Goal: Transaction & Acquisition: Purchase product/service

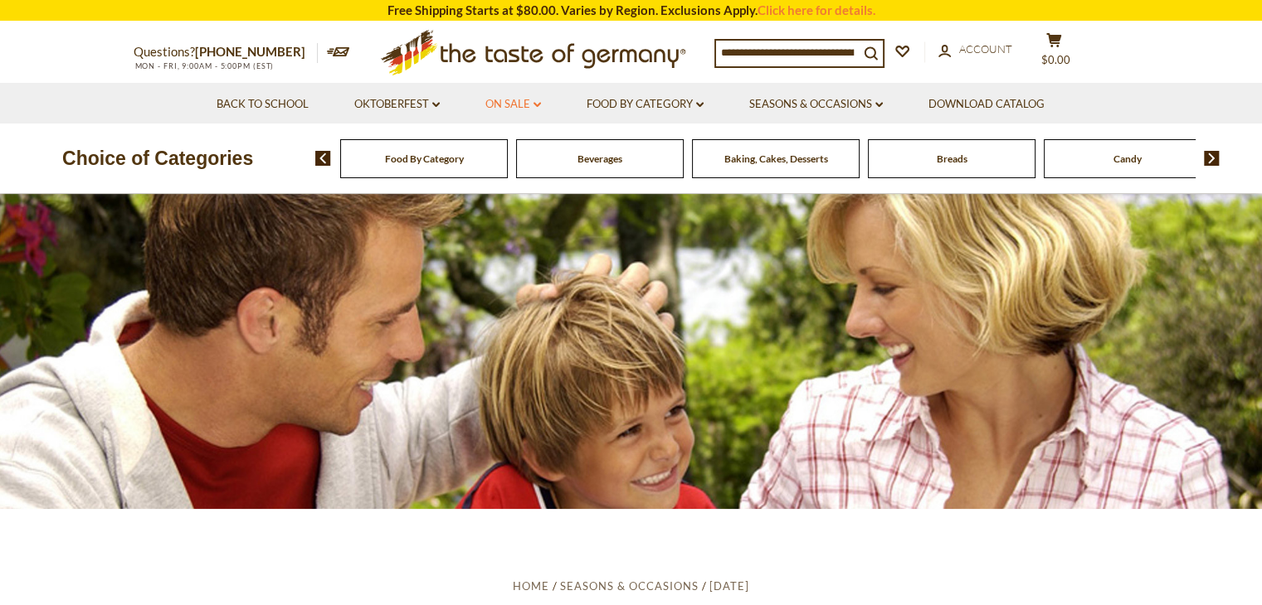
click at [528, 102] on link "On Sale dropdown_arrow" at bounding box center [513, 104] width 56 height 18
click at [518, 148] on link "All On Sale" at bounding box center [506, 147] width 60 height 15
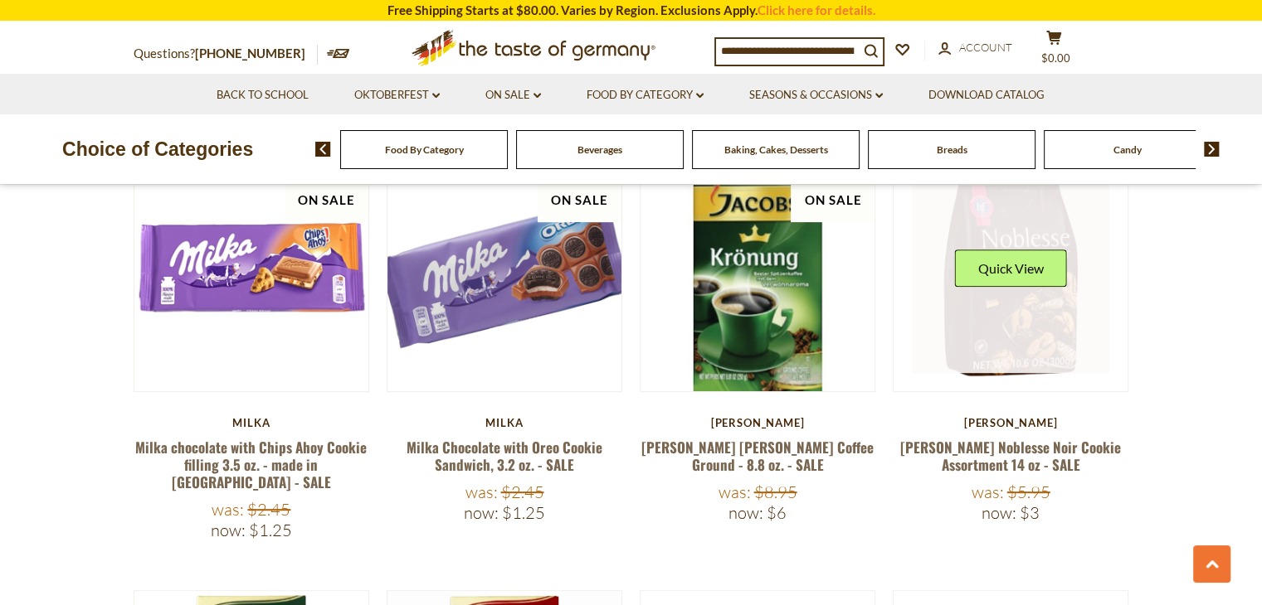
scroll to position [747, 0]
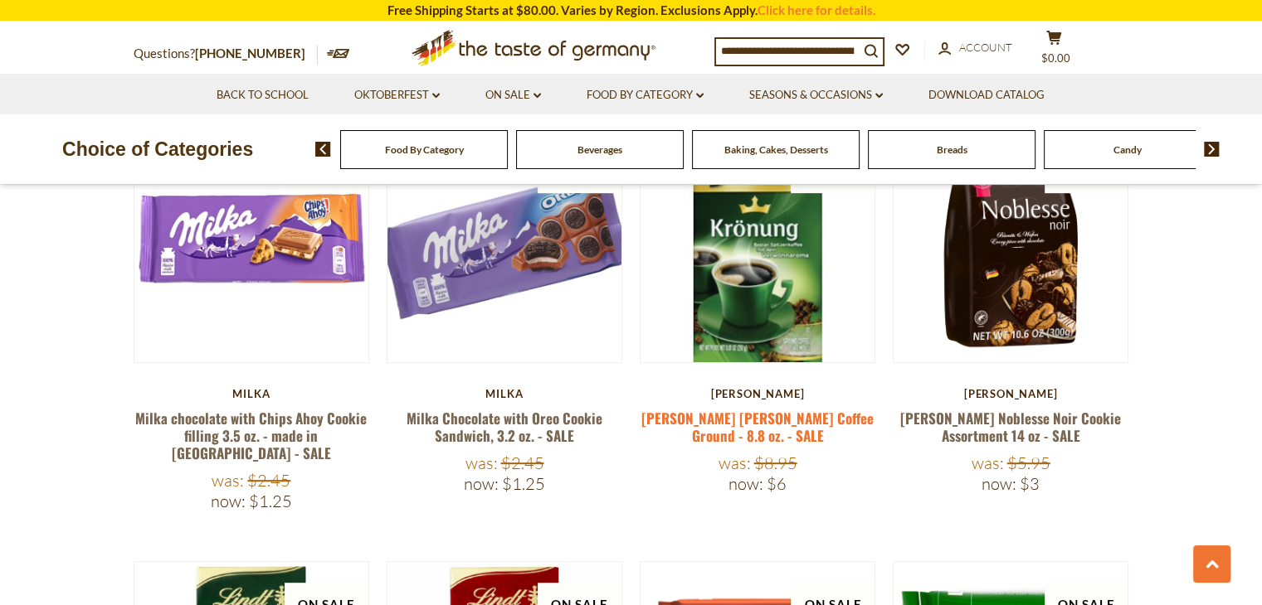
click at [810, 415] on link "[PERSON_NAME] [PERSON_NAME] Coffee Ground - 8.8 oz. - SALE" at bounding box center [757, 427] width 232 height 38
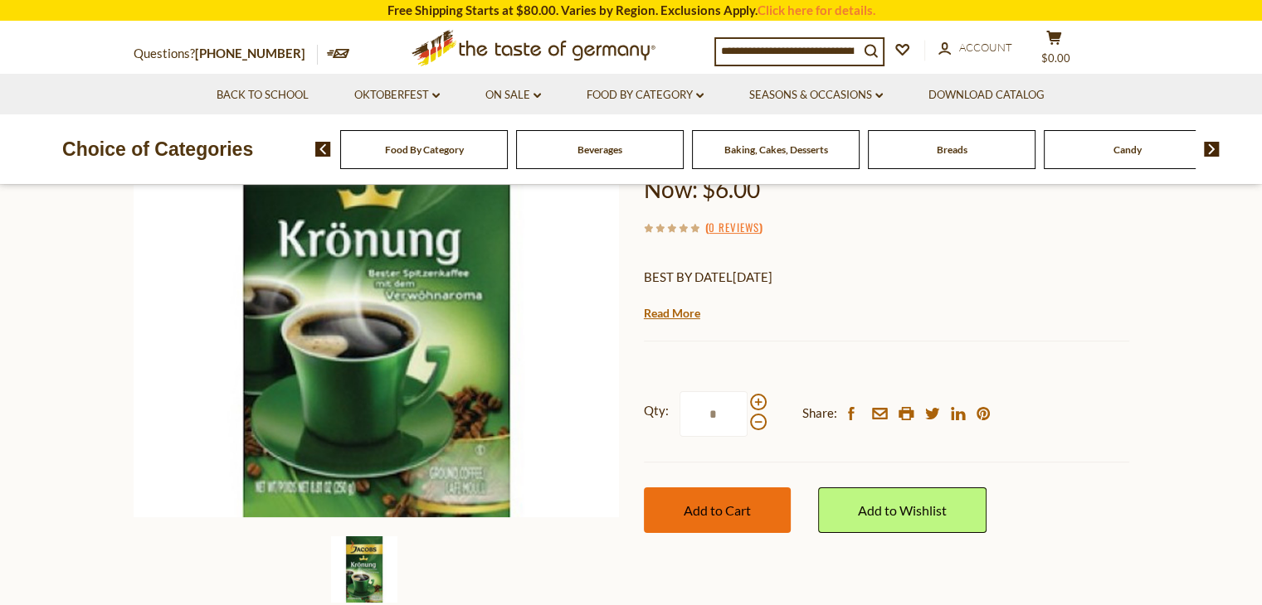
click at [716, 511] on span "Add to Cart" at bounding box center [716, 511] width 67 height 16
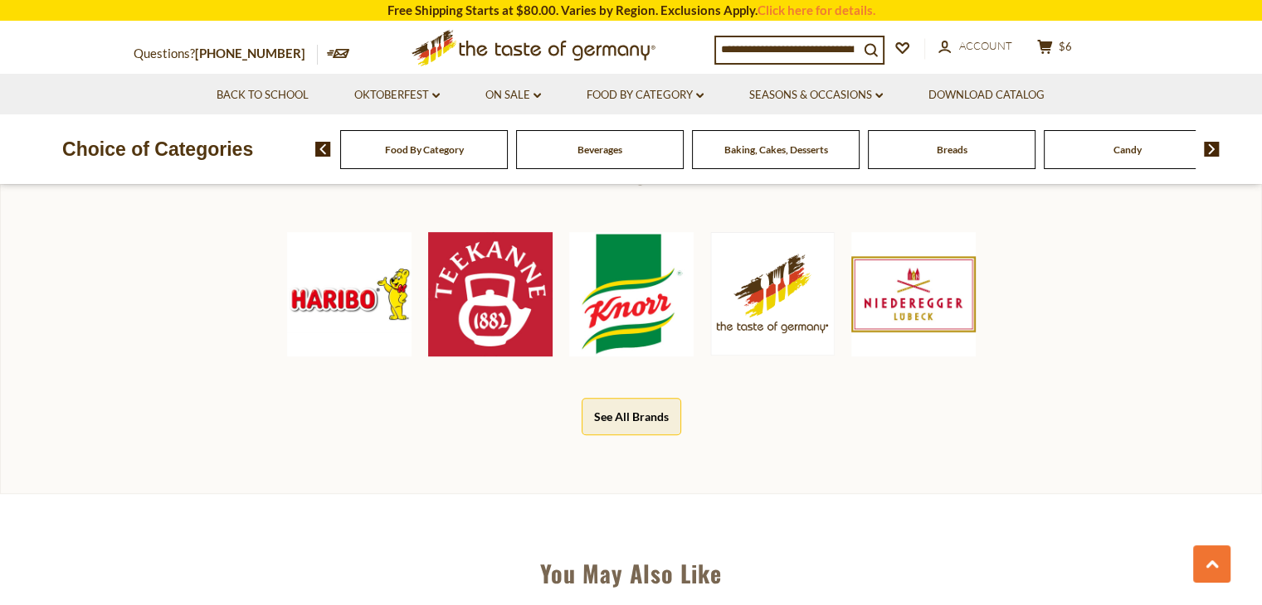
scroll to position [829, 0]
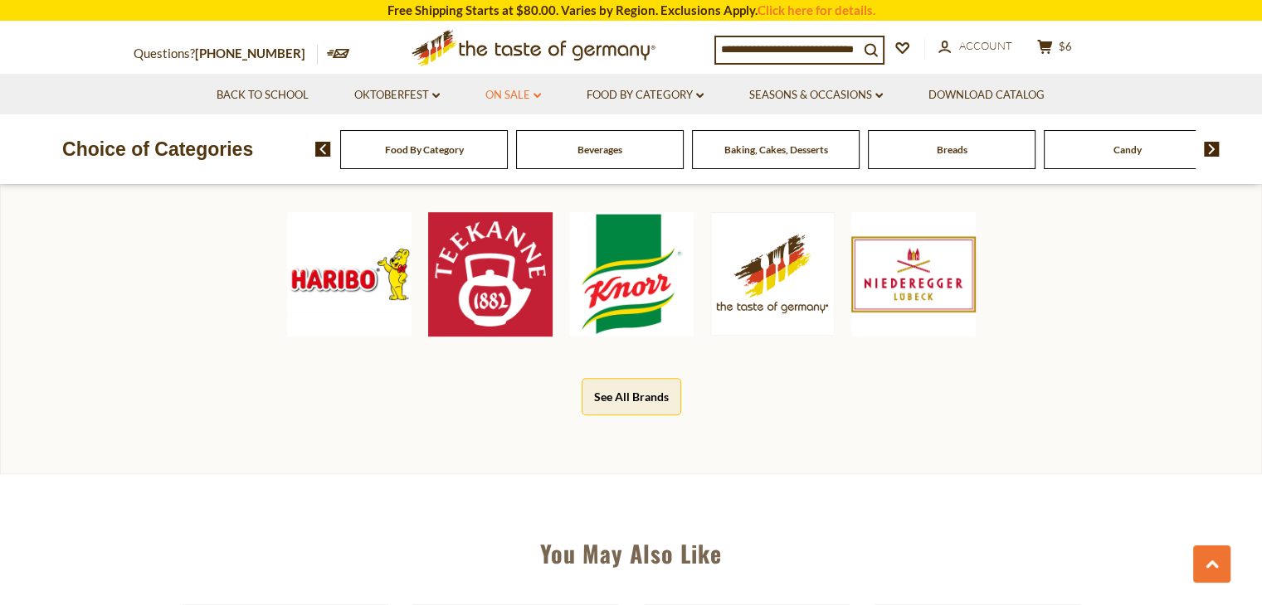
click at [528, 94] on link "On Sale dropdown_arrow" at bounding box center [513, 95] width 56 height 18
click at [526, 166] on link "Best By Deals" at bounding box center [514, 166] width 77 height 15
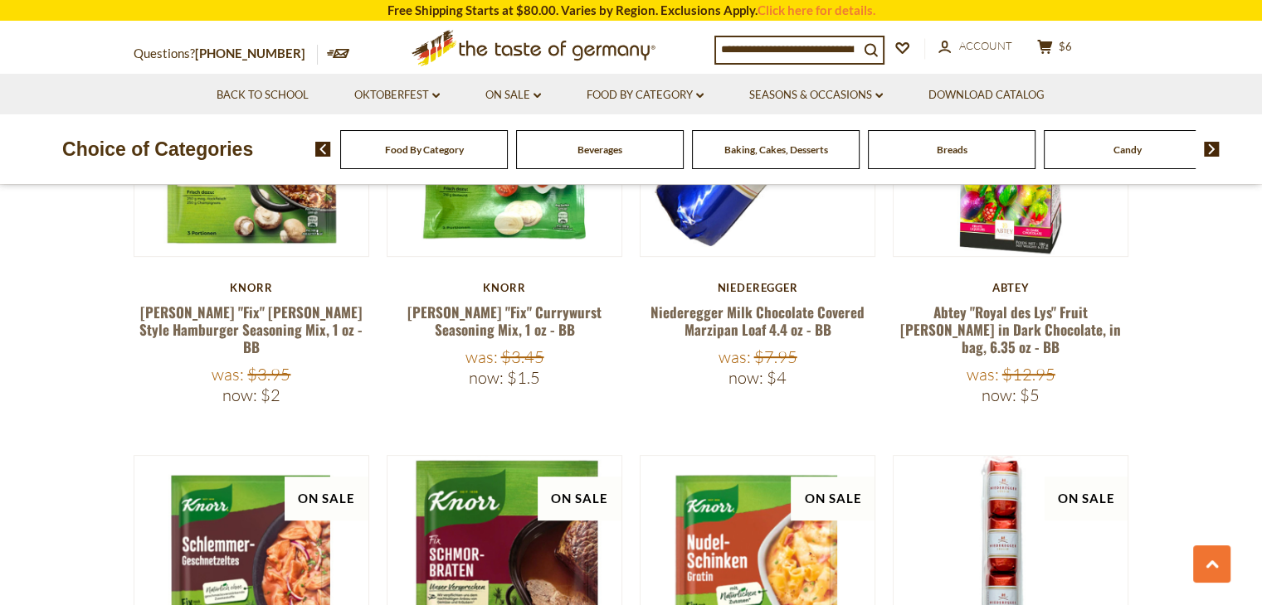
scroll to position [664, 0]
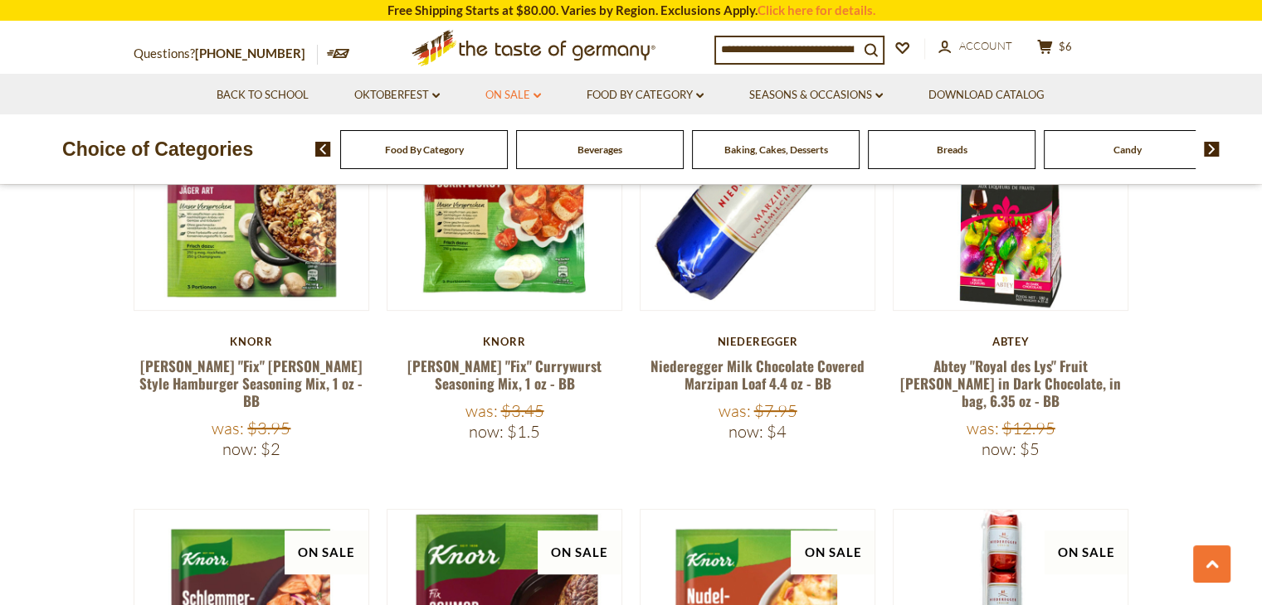
click at [533, 97] on link "On Sale dropdown_arrow" at bounding box center [513, 95] width 56 height 18
click at [521, 139] on link "All On Sale" at bounding box center [506, 138] width 60 height 15
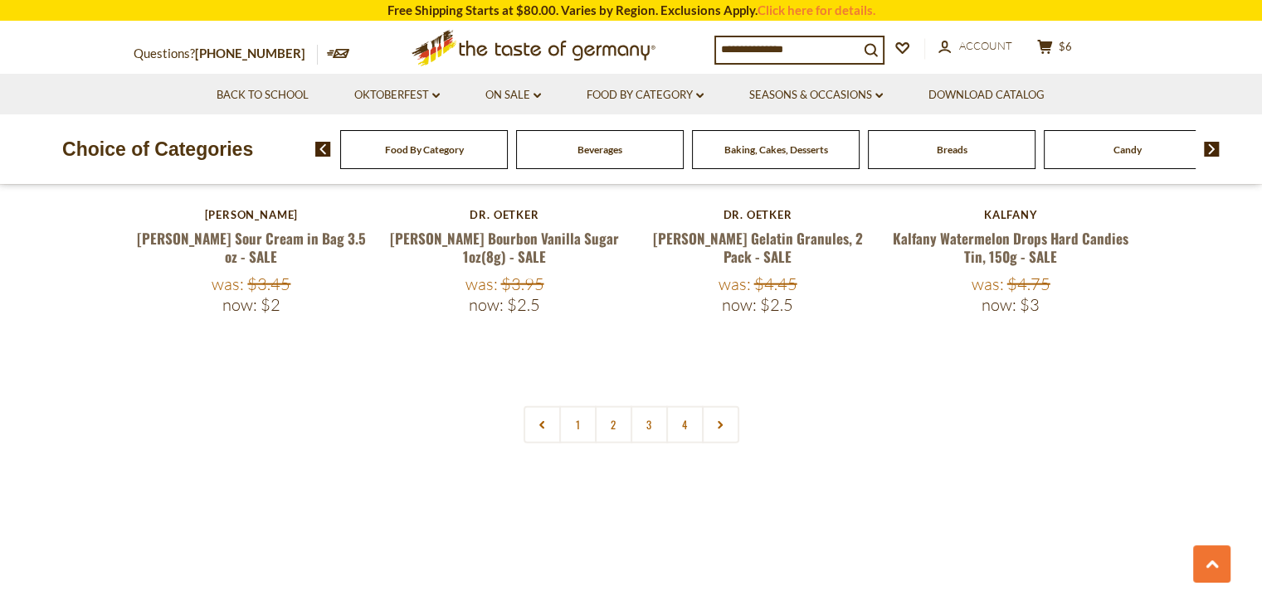
scroll to position [3981, 0]
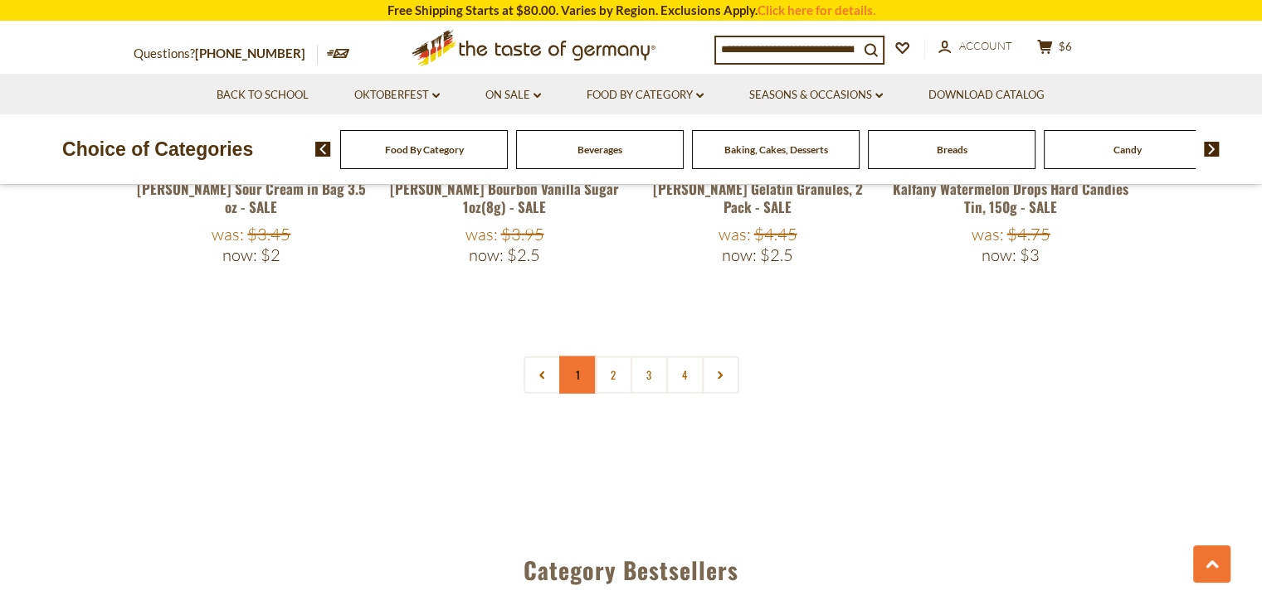
click at [577, 357] on link "1" at bounding box center [577, 375] width 37 height 37
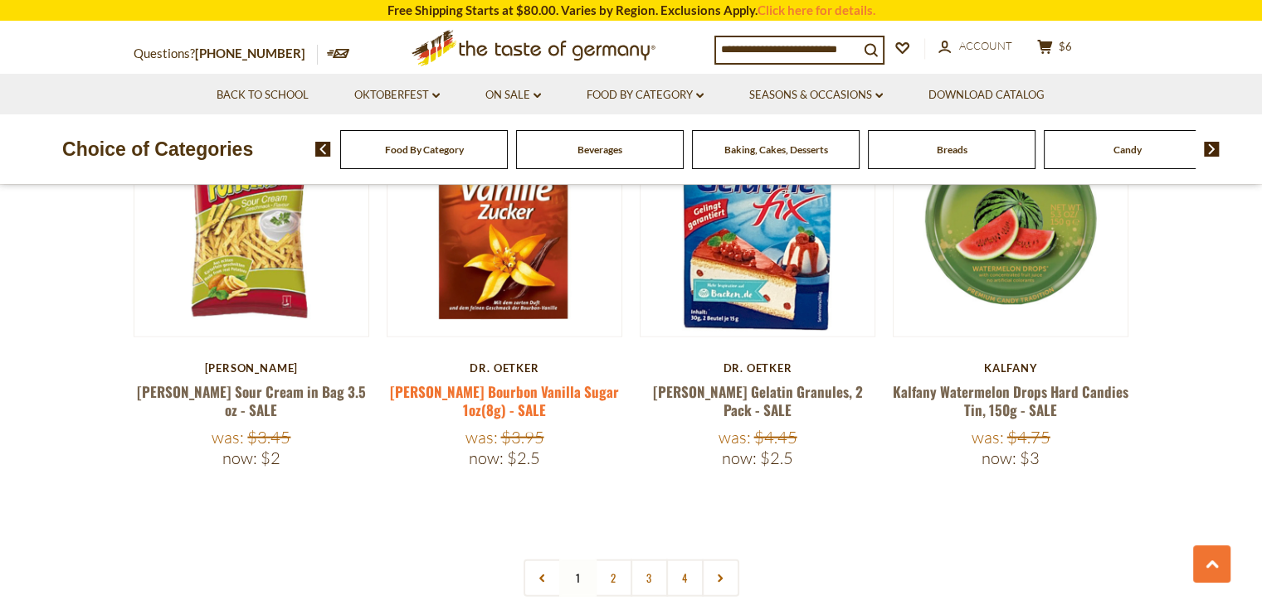
scroll to position [3786, 0]
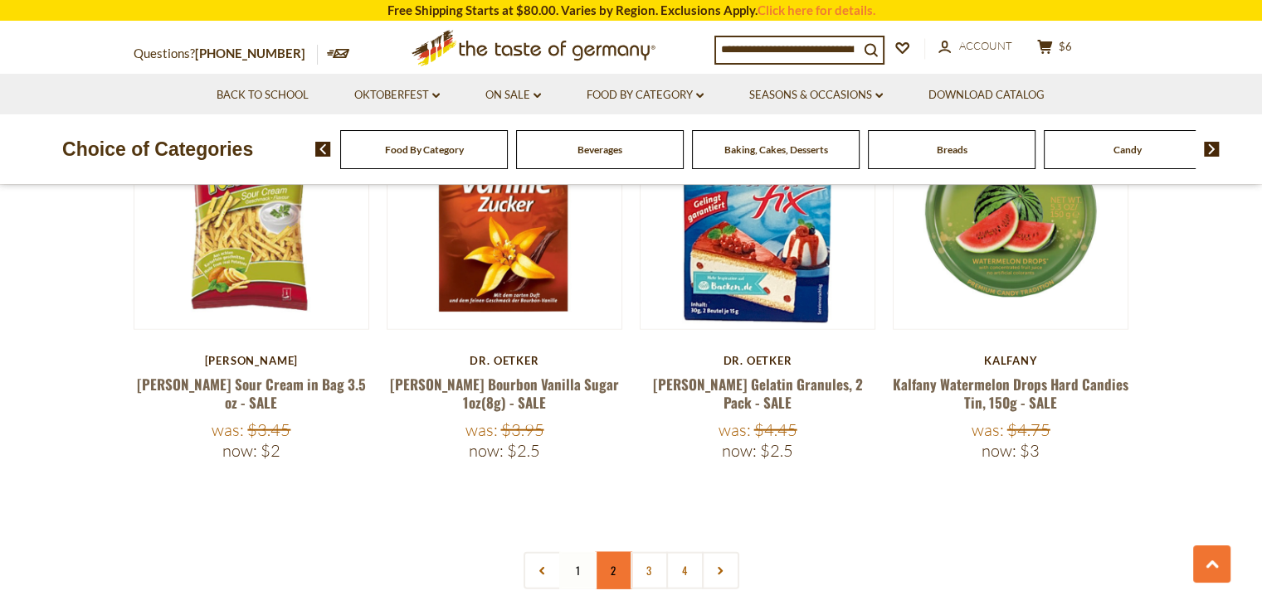
click at [612, 552] on link "2" at bounding box center [613, 570] width 37 height 37
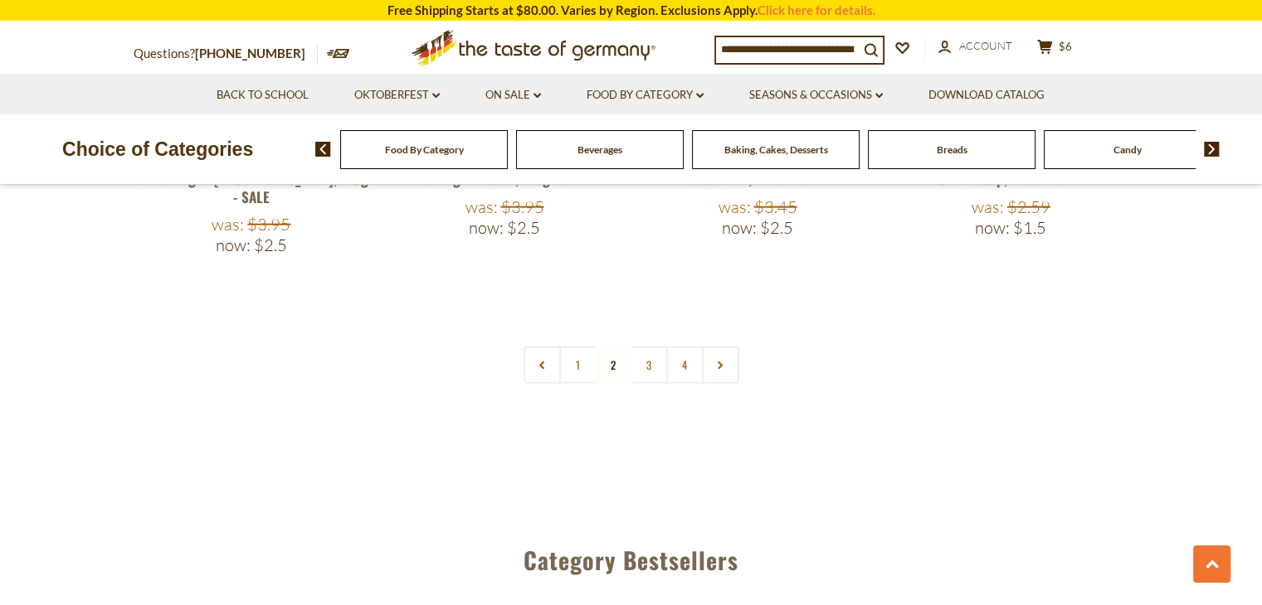
scroll to position [4034, 0]
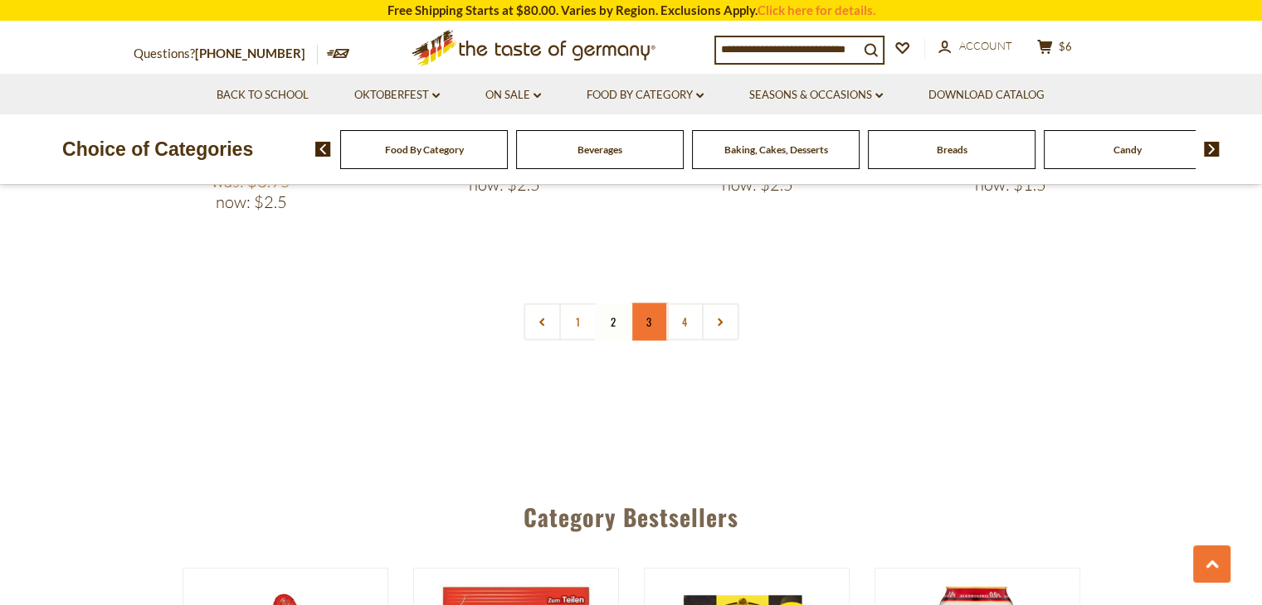
click at [651, 304] on link "3" at bounding box center [648, 322] width 37 height 37
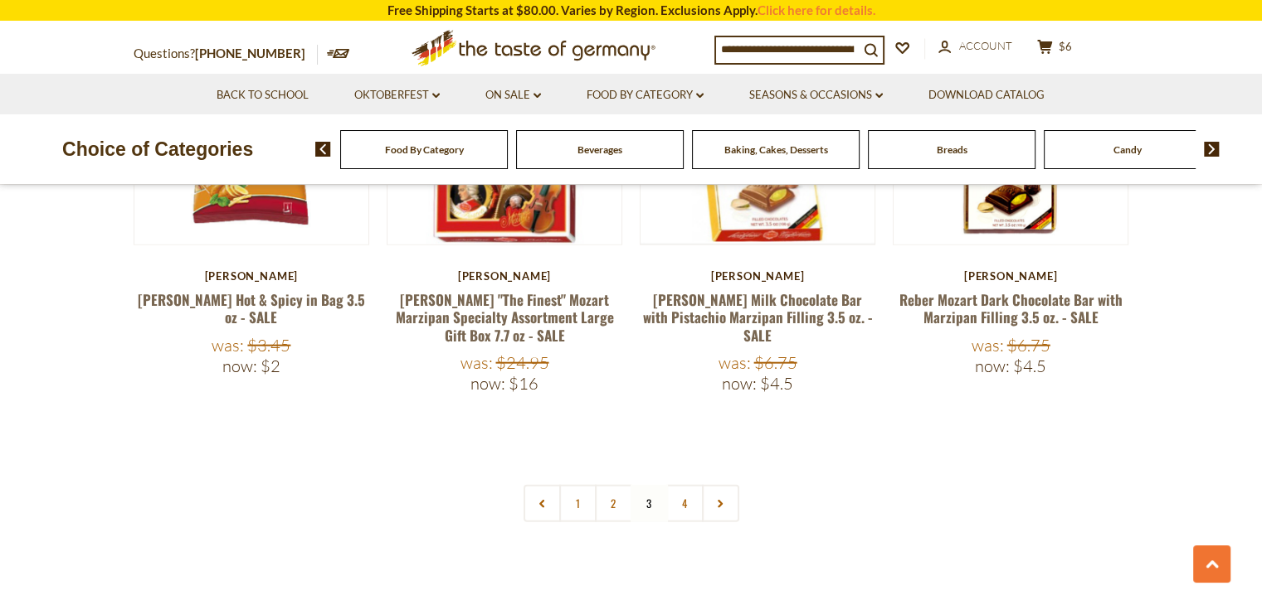
scroll to position [3951, 0]
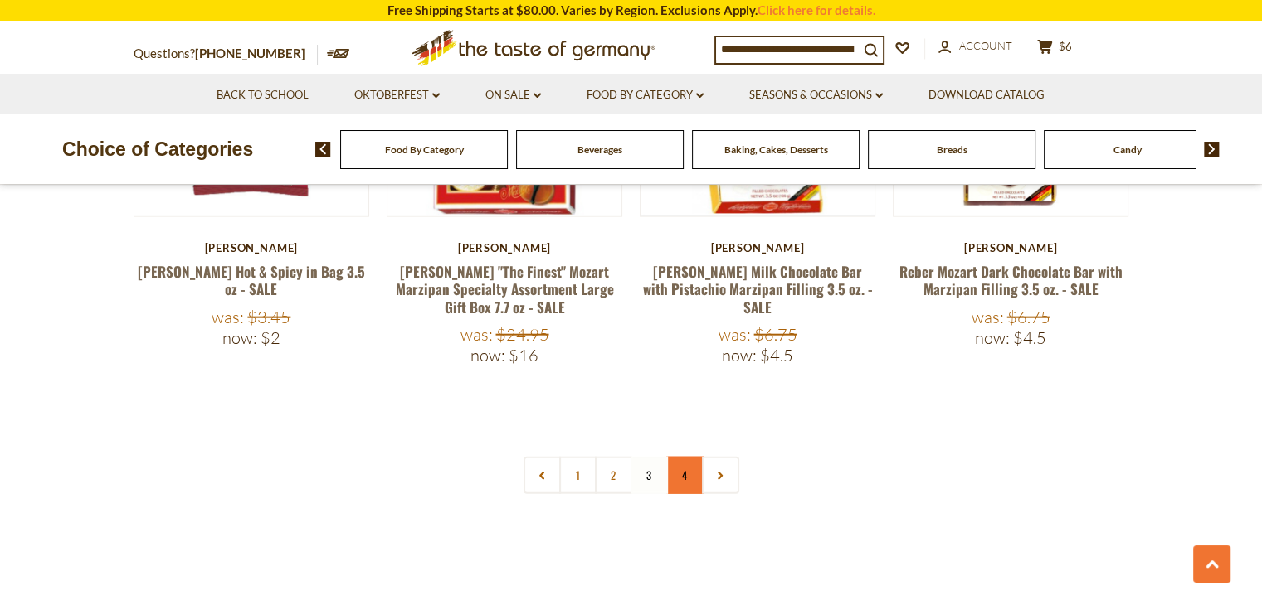
click at [680, 457] on link "4" at bounding box center [684, 475] width 37 height 37
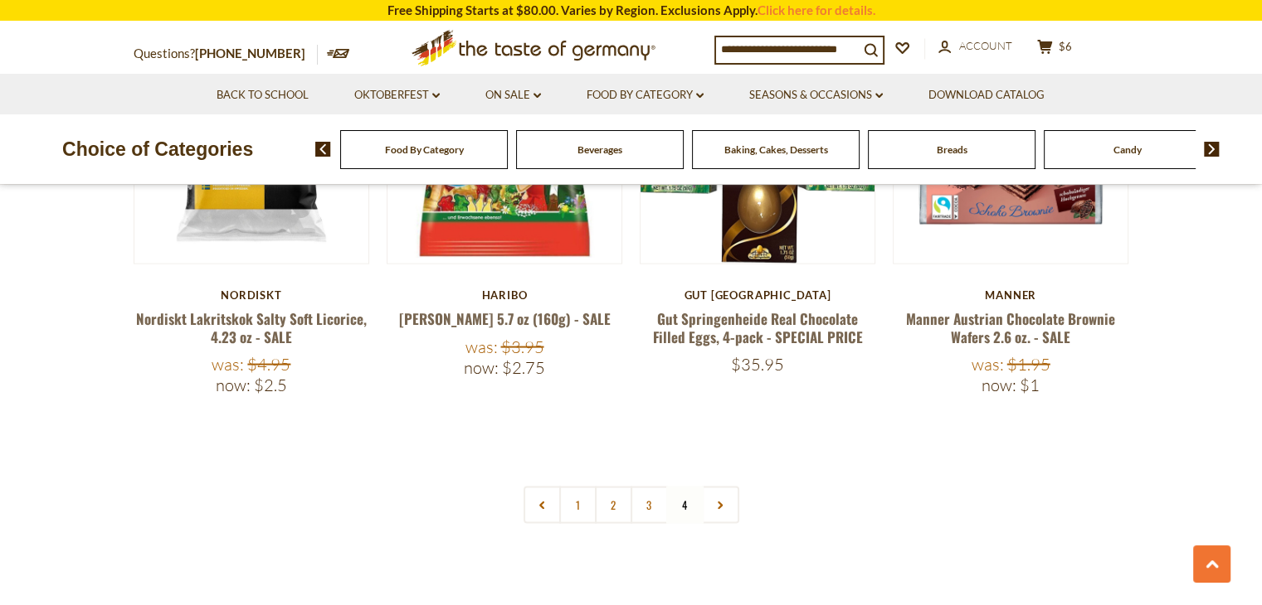
scroll to position [3371, 0]
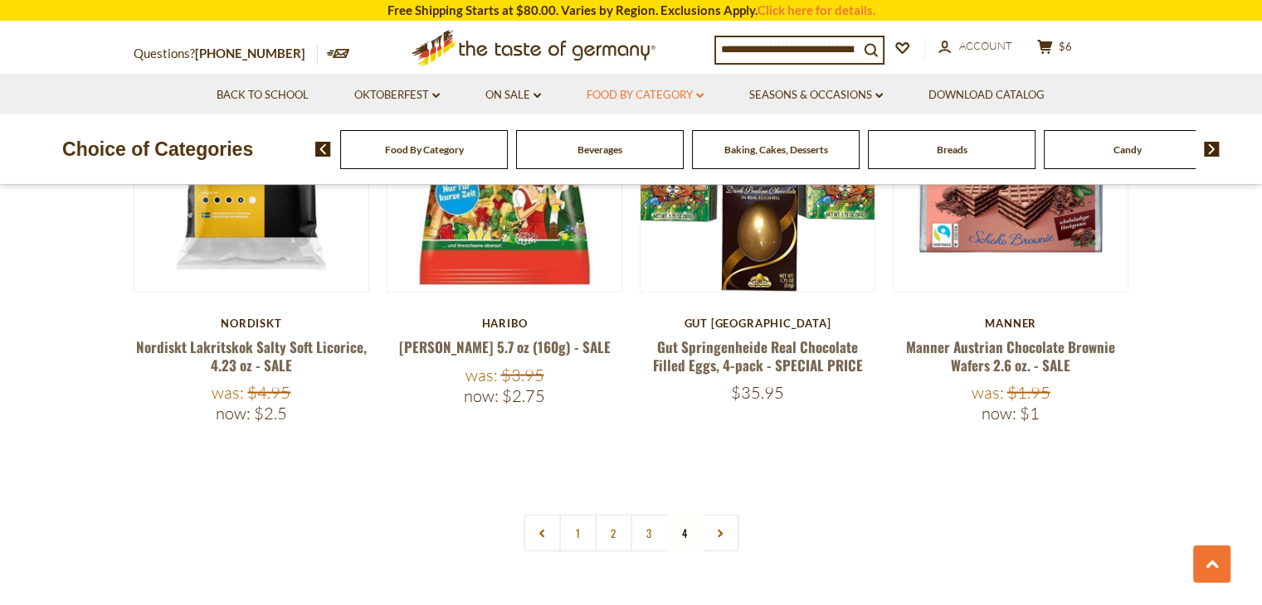
click at [683, 93] on link "Food By Category dropdown_arrow" at bounding box center [644, 95] width 117 height 18
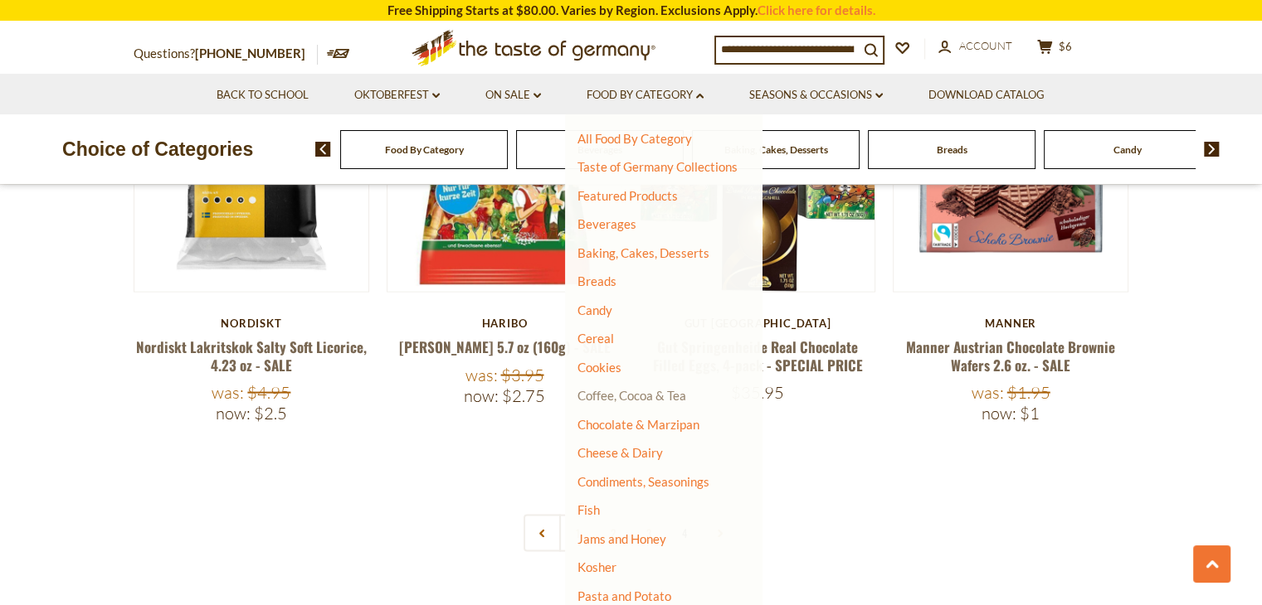
click at [609, 395] on link "Coffee, Cocoa & Tea" at bounding box center [631, 395] width 109 height 15
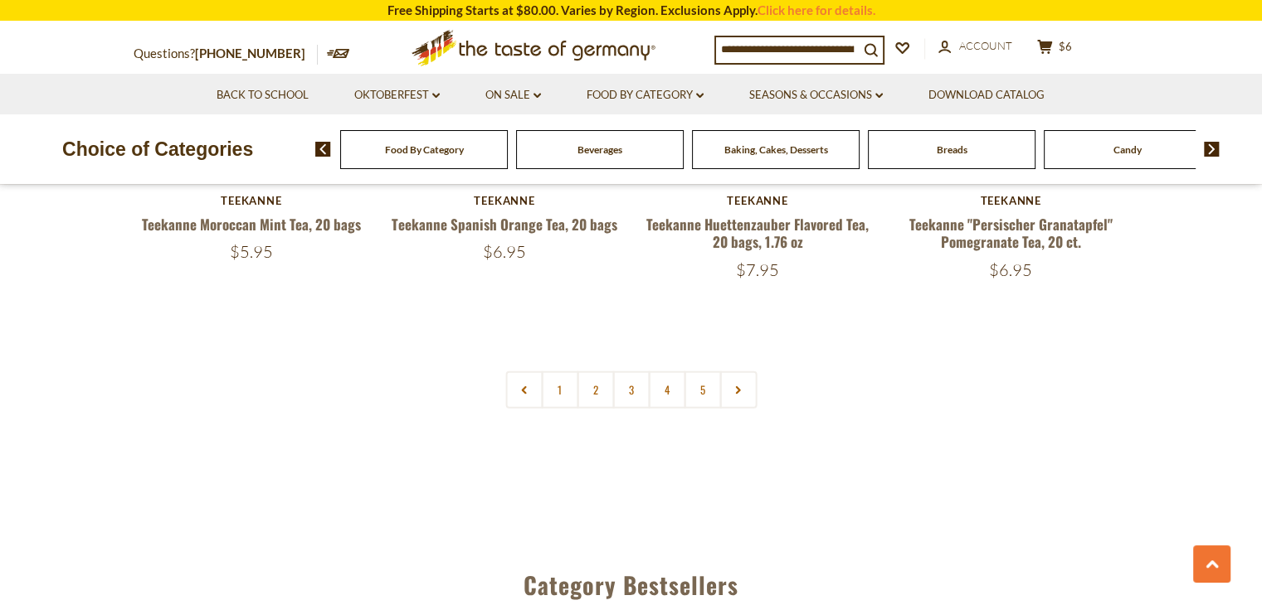
scroll to position [3981, 0]
click at [593, 372] on link "2" at bounding box center [594, 390] width 37 height 37
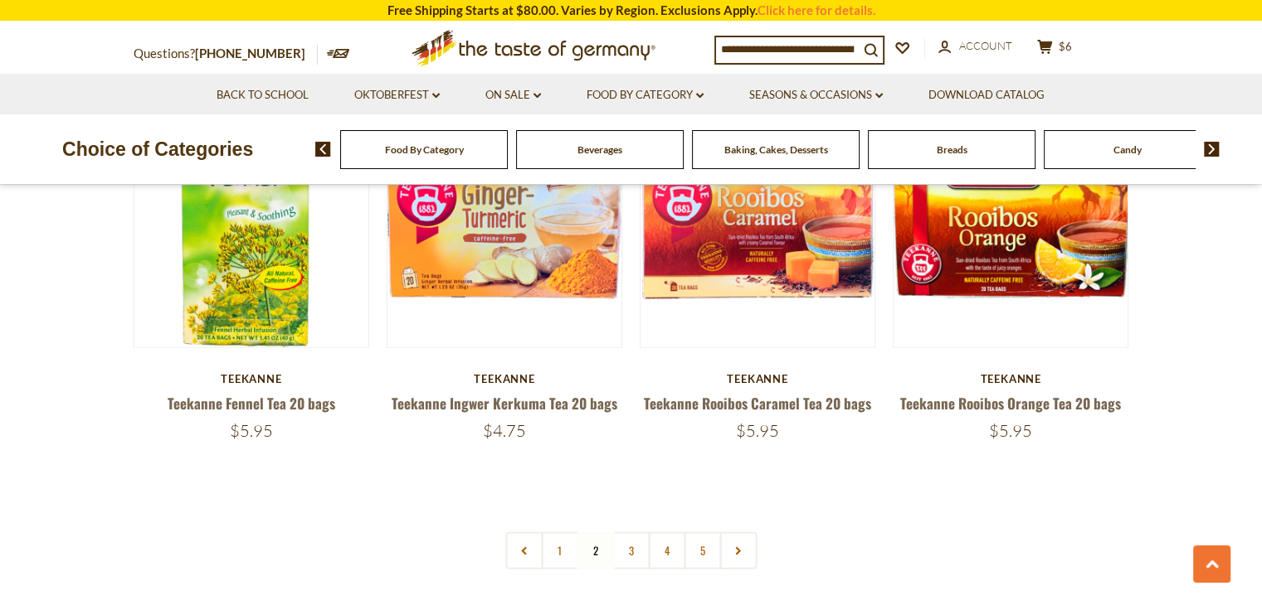
scroll to position [3852, 0]
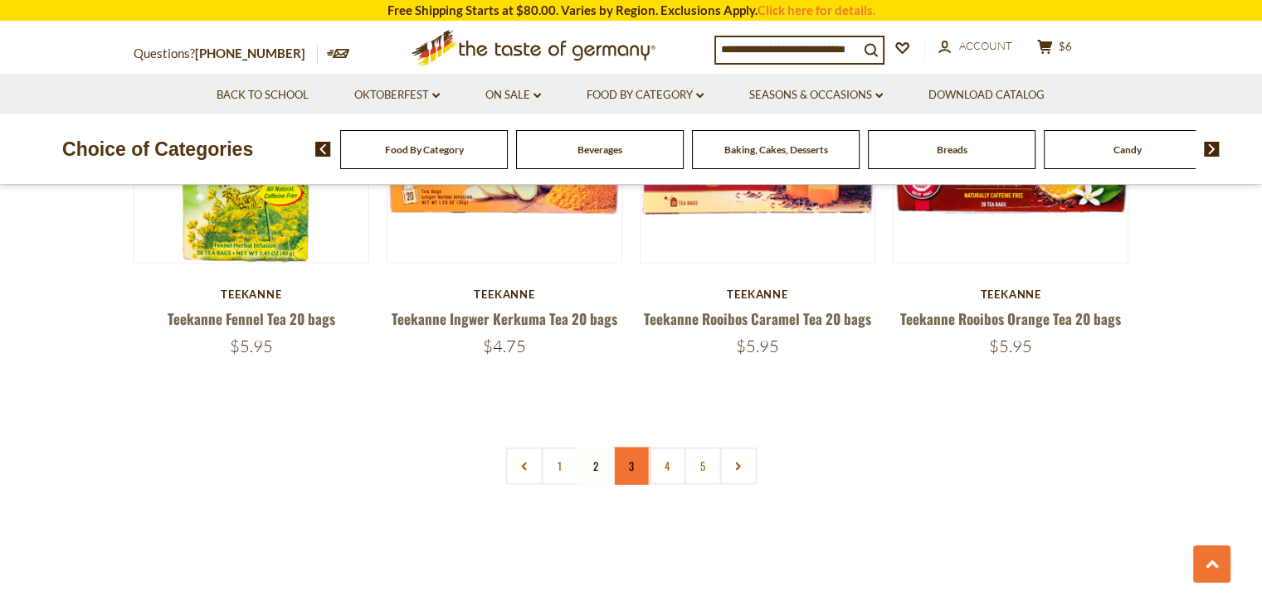
click at [630, 448] on link "3" at bounding box center [630, 466] width 37 height 37
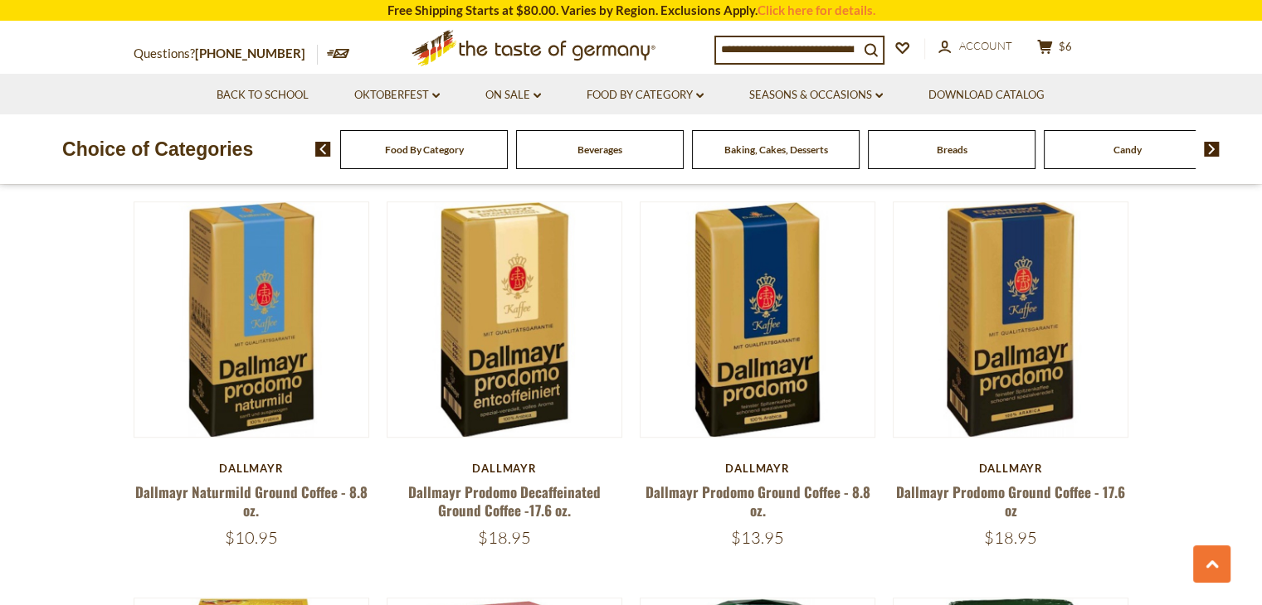
scroll to position [1281, 0]
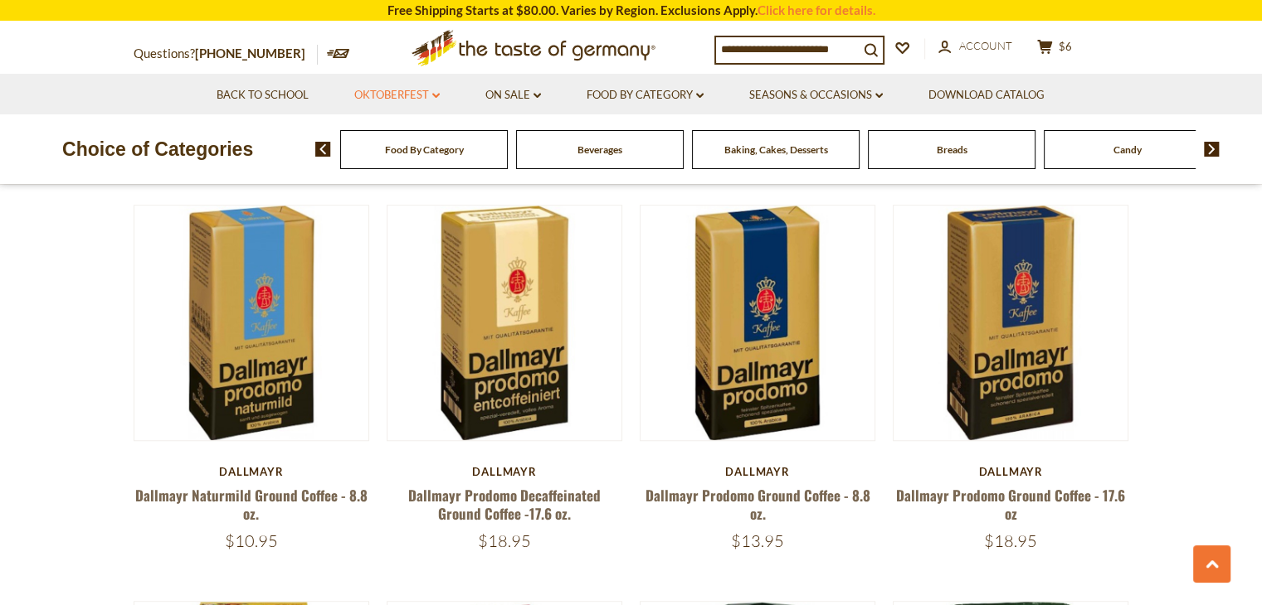
click at [435, 94] on icon "dropdown_arrow" at bounding box center [435, 96] width 7 height 6
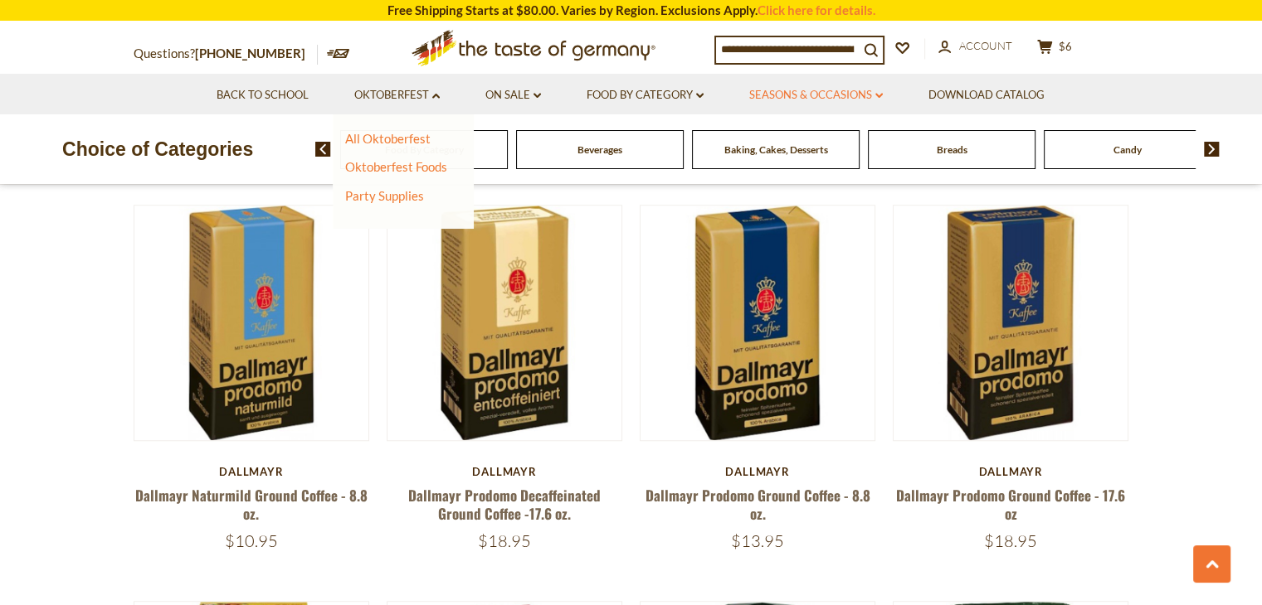
click at [883, 99] on icon "dropdown_arrow" at bounding box center [878, 96] width 7 height 6
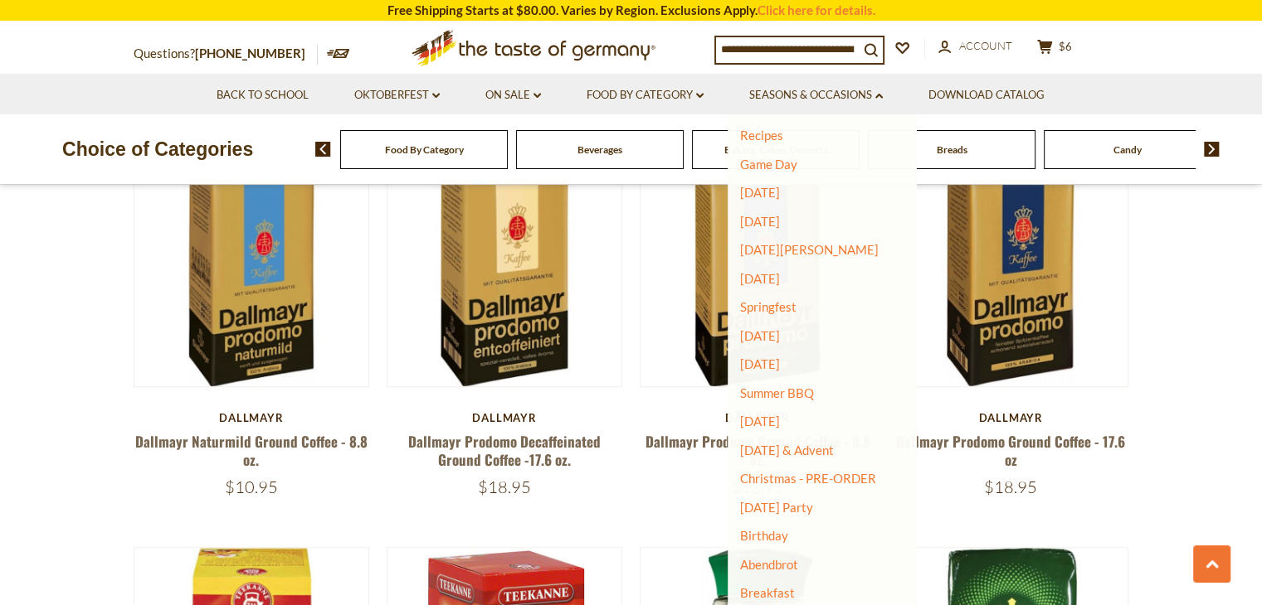
scroll to position [1364, 0]
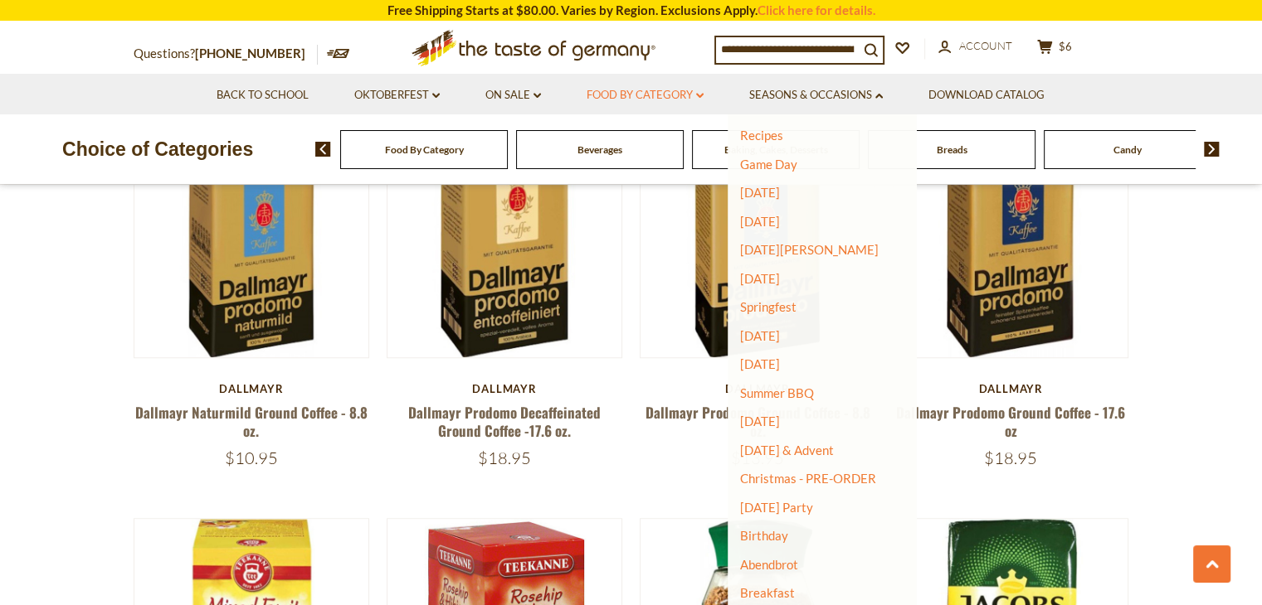
click at [703, 100] on link "Food By Category dropdown_arrow" at bounding box center [644, 95] width 117 height 18
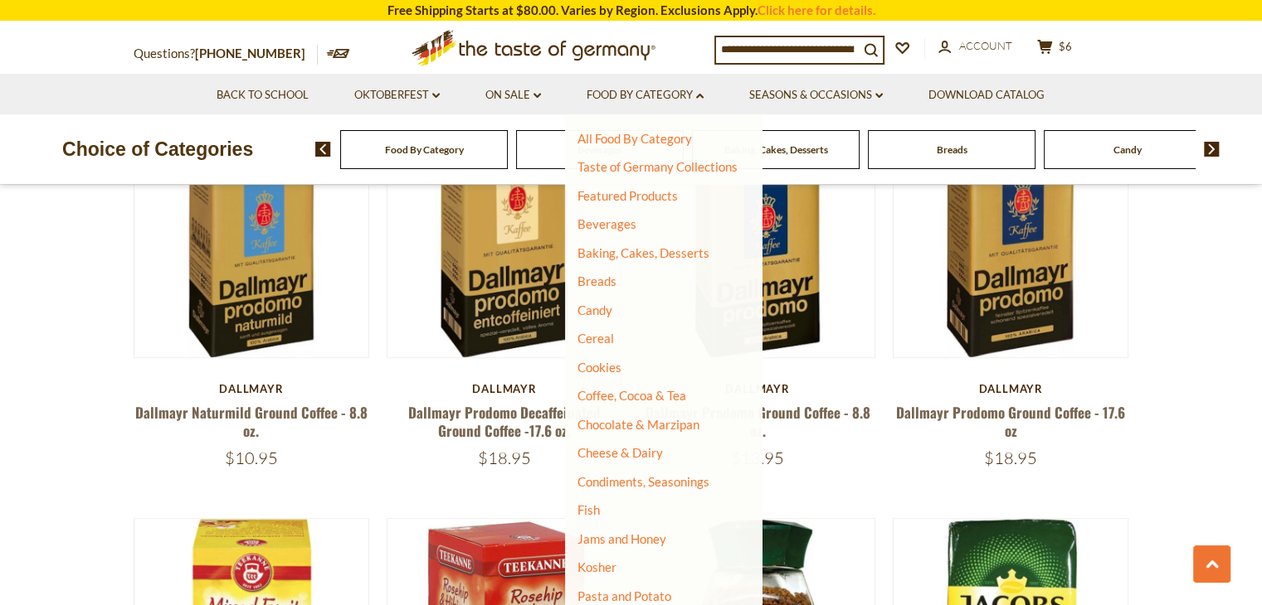
scroll to position [1281, 0]
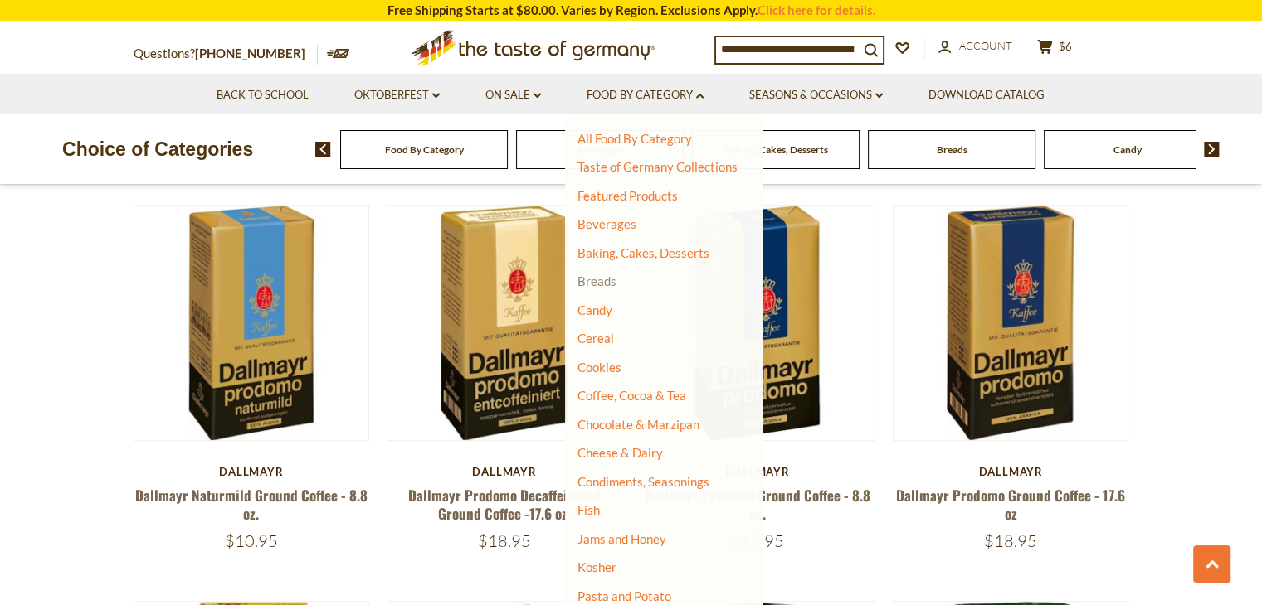
click at [603, 286] on link "Breads" at bounding box center [596, 281] width 39 height 15
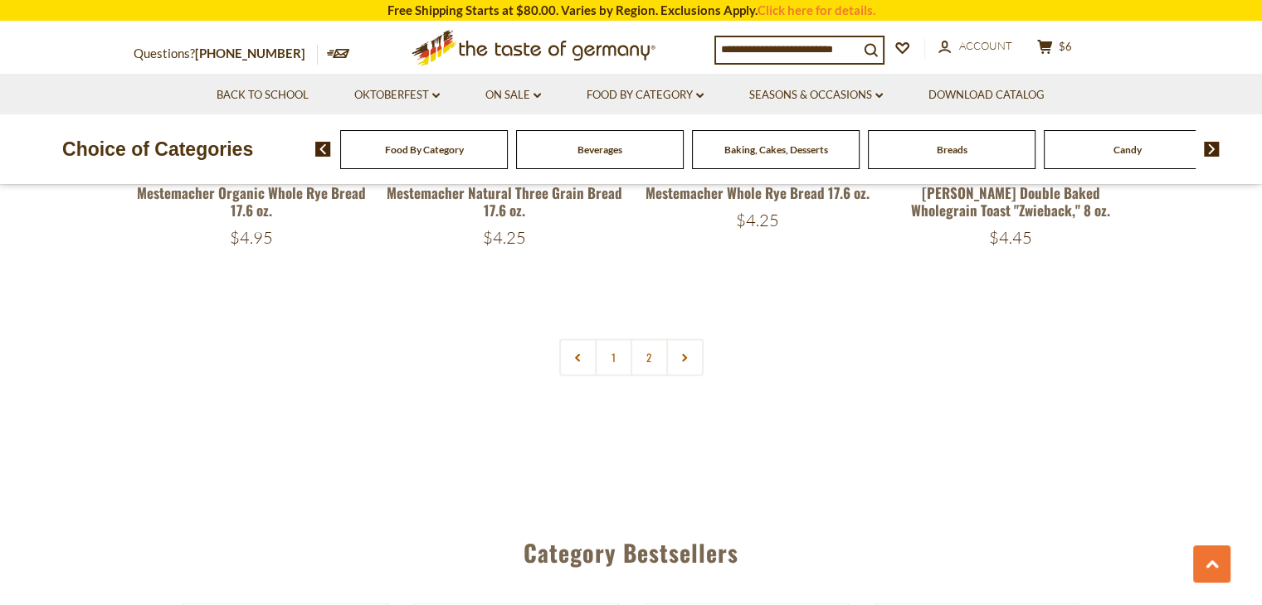
scroll to position [3978, 0]
click at [644, 355] on link "2" at bounding box center [648, 357] width 37 height 37
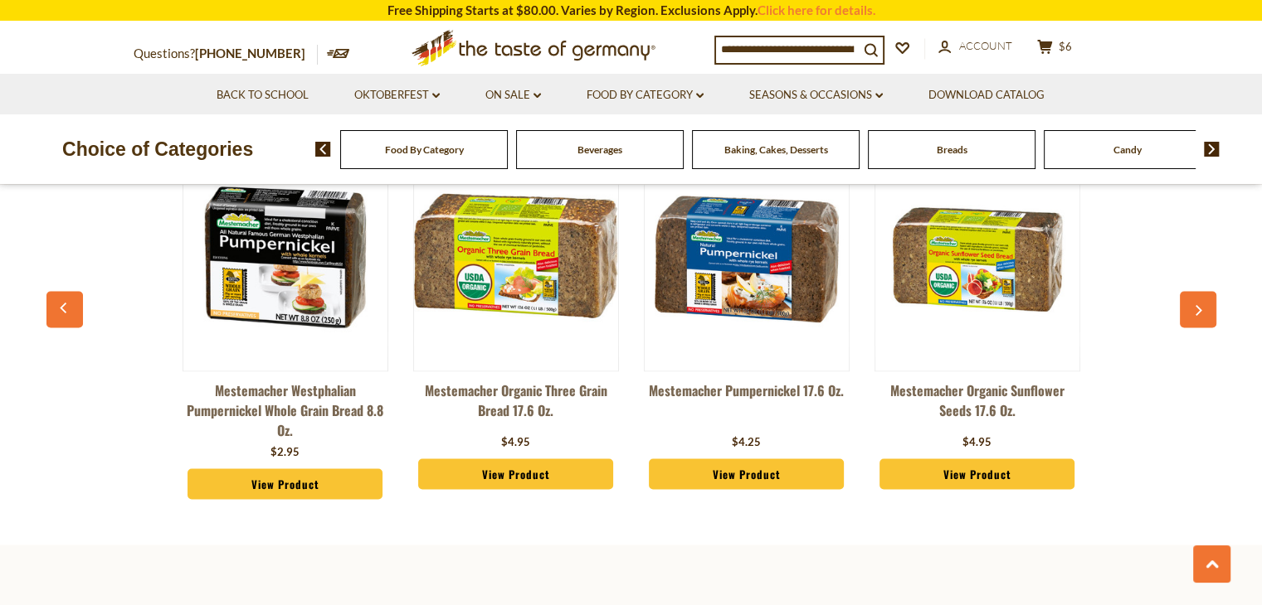
scroll to position [2857, 0]
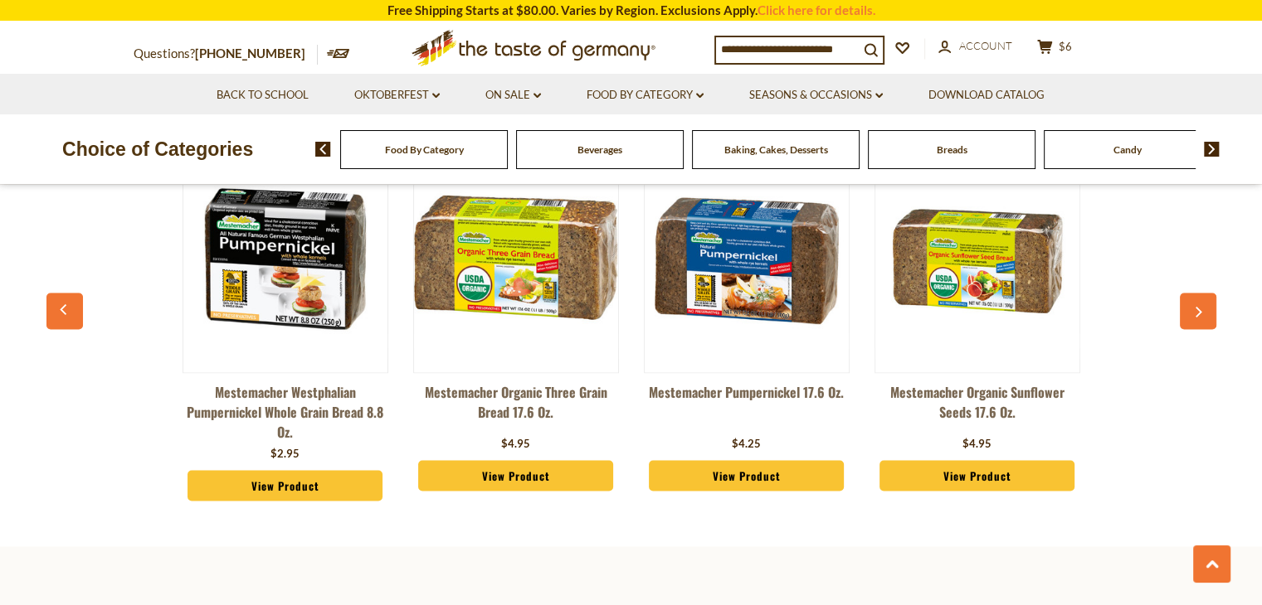
click at [1207, 150] on img at bounding box center [1212, 149] width 16 height 15
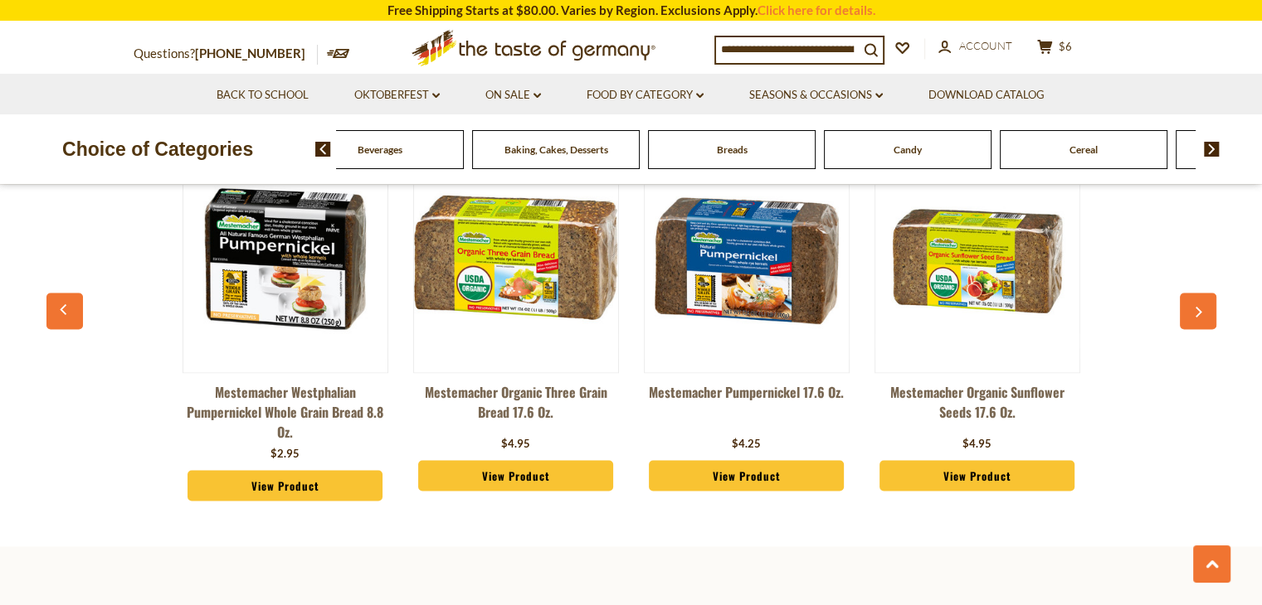
click at [1207, 150] on img at bounding box center [1212, 149] width 16 height 15
